Goal: Navigation & Orientation: Find specific page/section

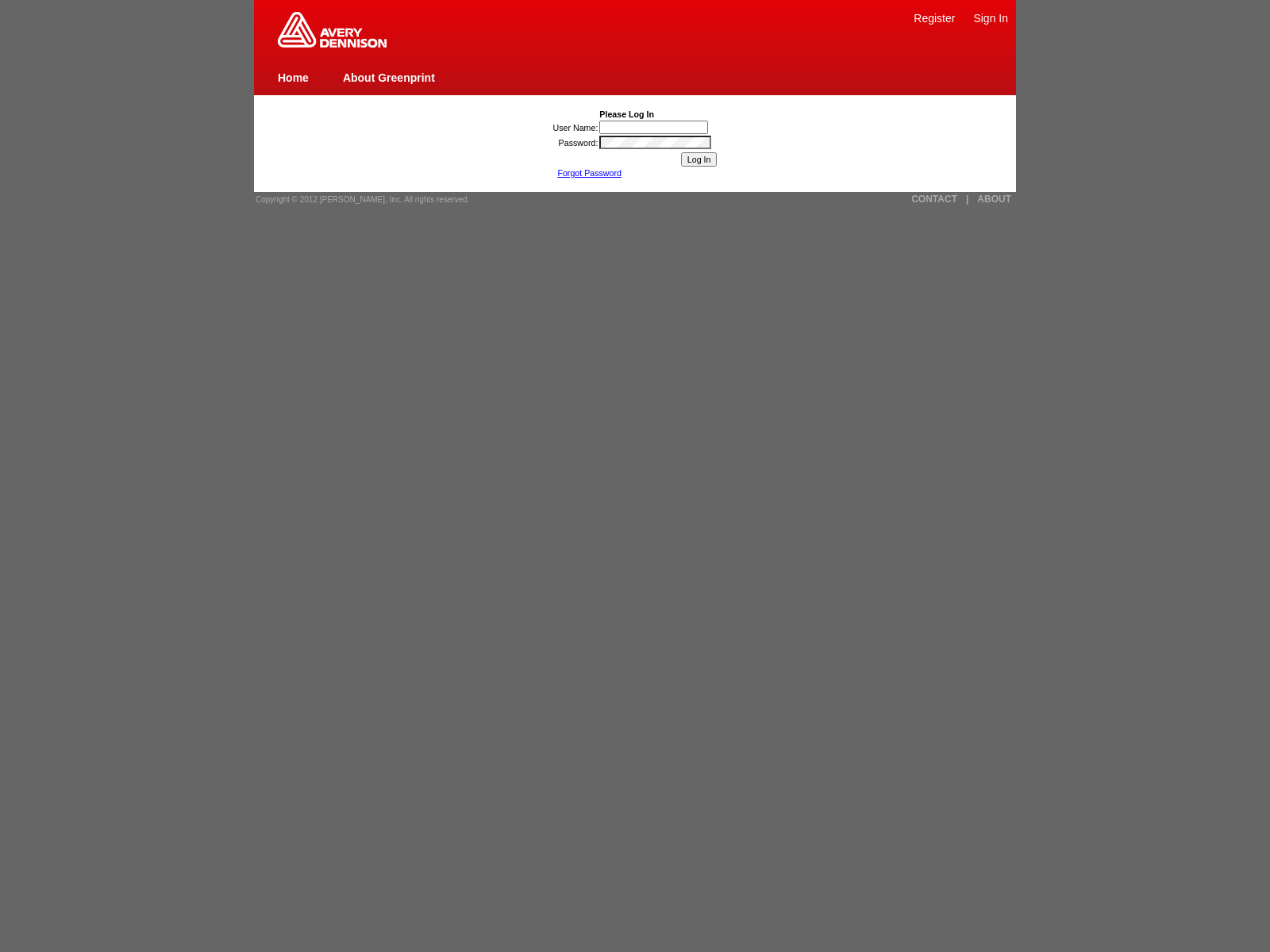
click at [332, 45] on img at bounding box center [332, 30] width 109 height 36
type input "nessus_was_name_eqztptpr"
click at [934, 199] on link "CONTACT" at bounding box center [934, 199] width 46 height 11
